Goal: Information Seeking & Learning: Learn about a topic

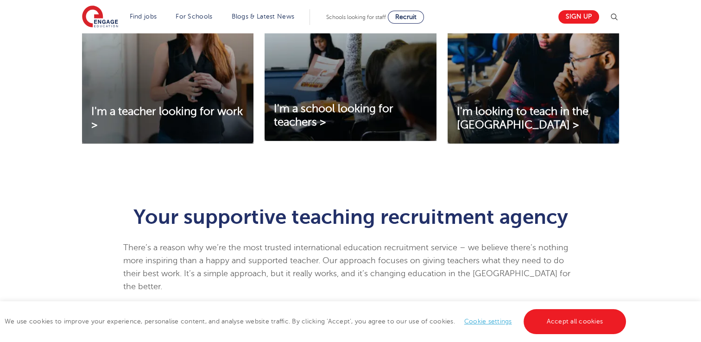
scroll to position [382, 0]
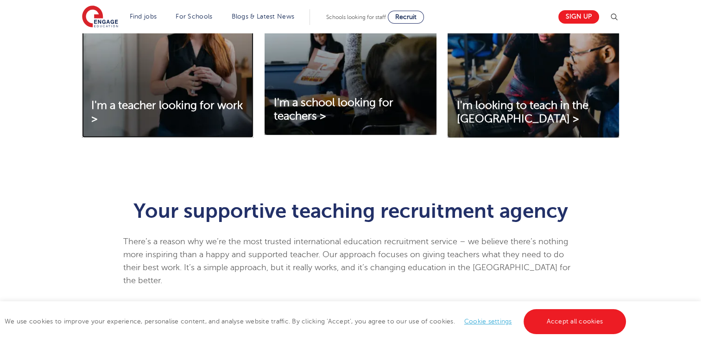
click at [169, 60] on img at bounding box center [168, 60] width 172 height 155
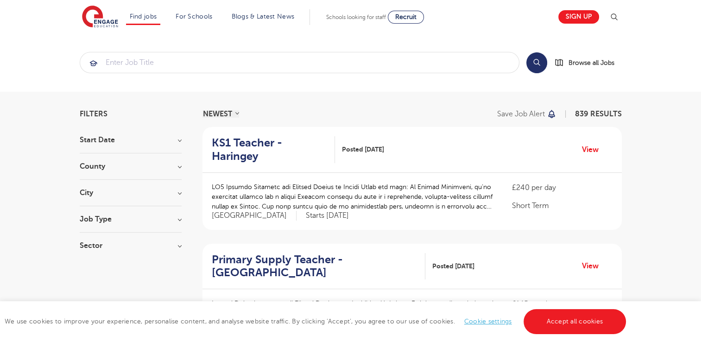
click at [180, 193] on h3 "City" at bounding box center [131, 192] width 102 height 7
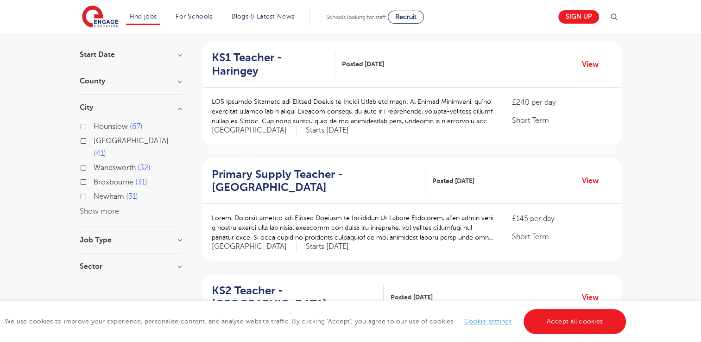
scroll to position [87, 0]
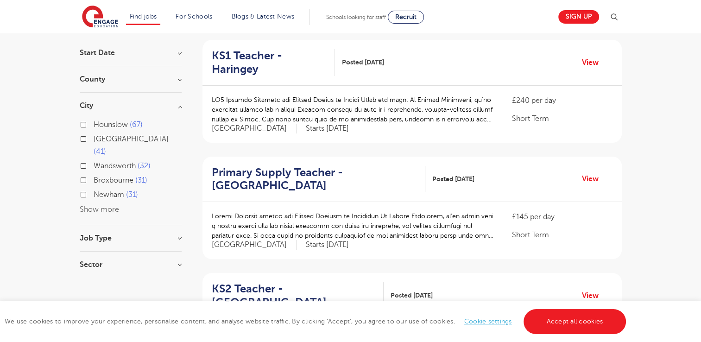
click at [103, 205] on button "Show more" at bounding box center [99, 209] width 39 height 8
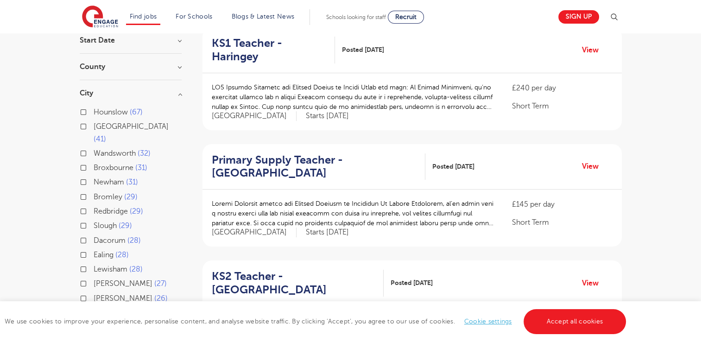
scroll to position [0, 0]
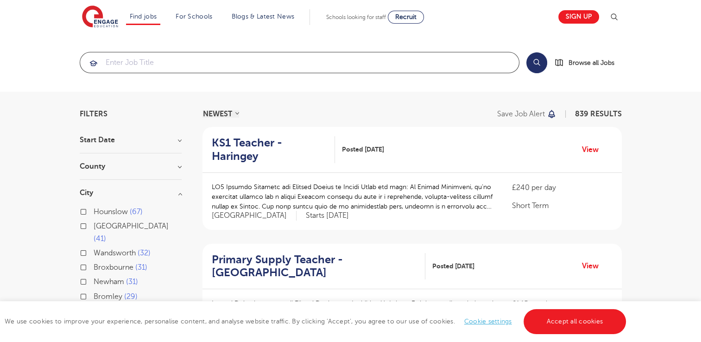
click at [127, 62] on input "search" at bounding box center [299, 62] width 439 height 20
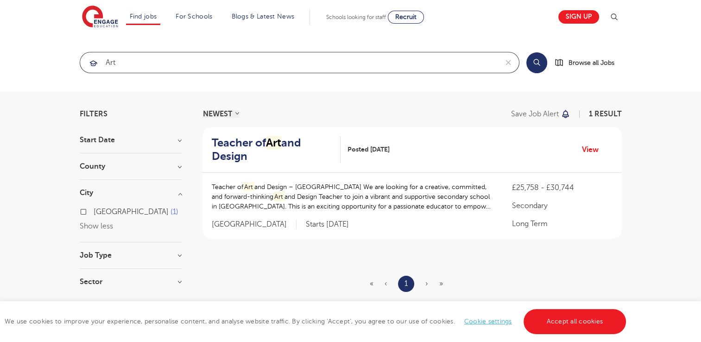
type input "art"
click button "Submit" at bounding box center [0, 0] width 0 height 0
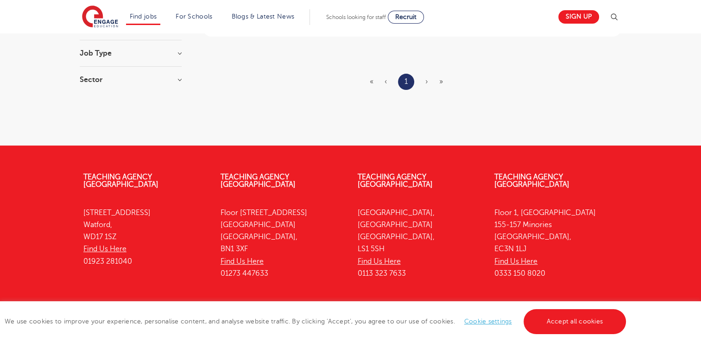
scroll to position [202, 0]
click at [289, 175] on link "Teaching Agency [GEOGRAPHIC_DATA]" at bounding box center [258, 181] width 75 height 16
